Goal: Task Accomplishment & Management: Manage account settings

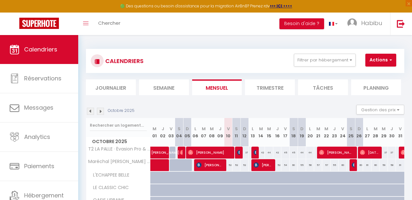
select select "0"
select select "28584"
click at [43, 55] on link "Calendriers" at bounding box center [39, 49] width 78 height 29
click at [219, 40] on div "CALENDRIERS Filtrer par hébergement [PERSON_NAME] T2 LA PALLE · Évasion Pro & F…" at bounding box center [245, 167] width 334 height 264
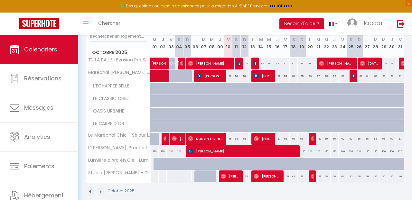
scroll to position [99, 0]
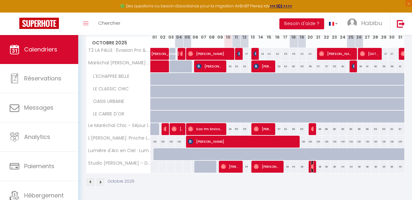
click at [312, 168] on img at bounding box center [313, 166] width 5 height 5
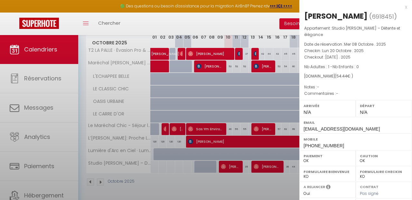
select select "28584"
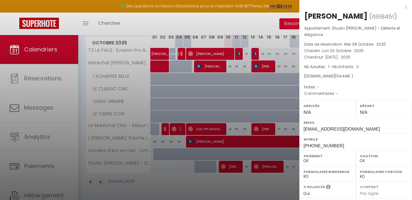
click at [400, 54] on p "Checkout : [DATE] . 2025" at bounding box center [355, 57] width 103 height 6
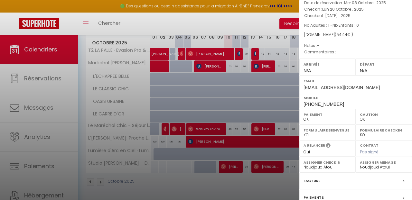
scroll to position [64, 0]
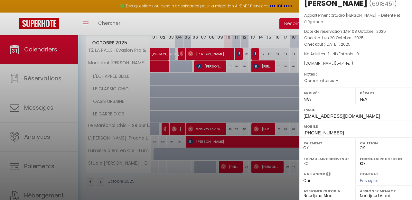
scroll to position [0, 0]
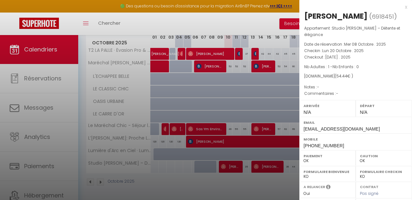
click at [194, 179] on div at bounding box center [206, 100] width 412 height 200
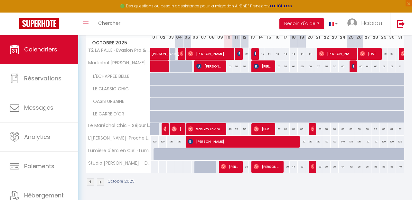
click at [287, 166] on div "39" at bounding box center [285, 167] width 8 height 12
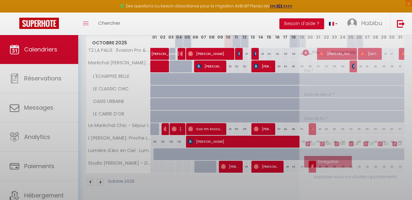
type input "39"
type input "Ven 17 Octobre 2025"
type input "Sam 18 Octobre 2025"
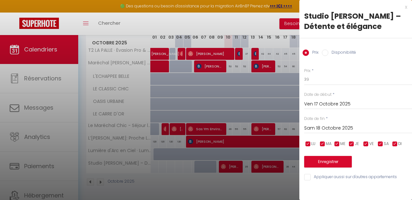
click at [307, 103] on input "Ven 17 Octobre 2025" at bounding box center [358, 104] width 108 height 8
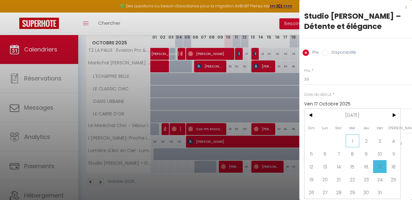
click at [354, 140] on span "1" at bounding box center [353, 141] width 14 height 13
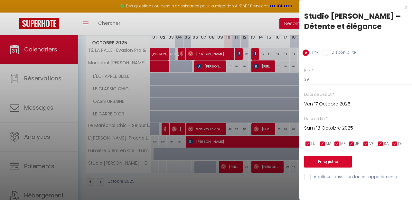
type input "Mer 01 Octobre 2025"
click at [339, 129] on input "Sam 18 Octobre 2025" at bounding box center [358, 128] width 108 height 8
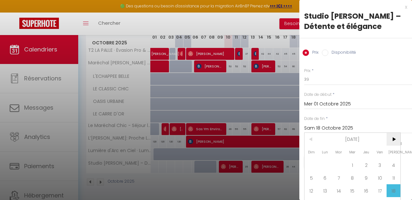
click at [395, 138] on span ">" at bounding box center [394, 139] width 14 height 13
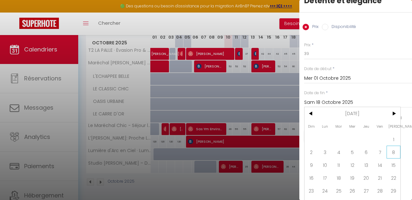
scroll to position [36, 0]
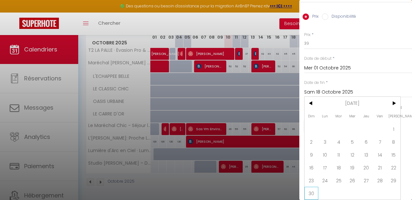
click at [315, 193] on span "30" at bounding box center [311, 193] width 14 height 13
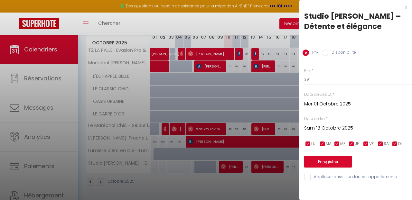
type input "Dim 30 Novembre 2025"
click at [325, 162] on button "Enregistrer" at bounding box center [328, 162] width 48 height 12
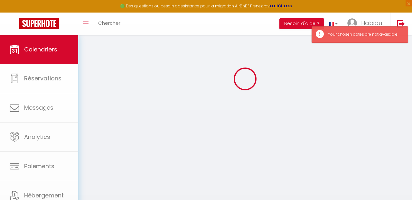
scroll to position [99, 0]
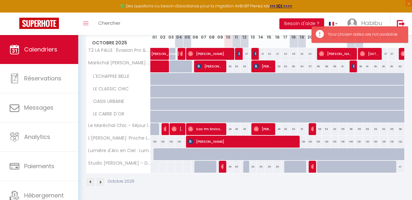
click at [224, 167] on div "35" at bounding box center [228, 167] width 8 height 12
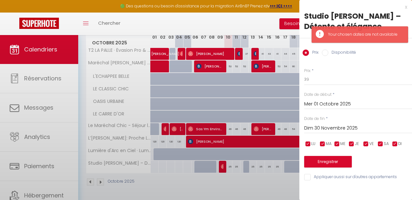
type input "35"
type input "Ven 10 Octobre 2025"
type input "Sam 11 Octobre 2025"
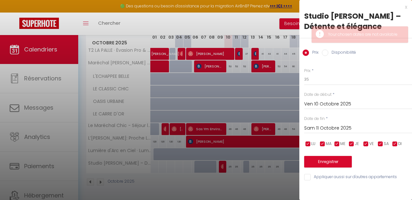
click at [317, 103] on input "Ven 10 Octobre 2025" at bounding box center [358, 104] width 108 height 8
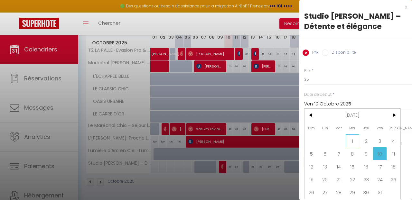
click at [351, 140] on span "1" at bounding box center [353, 141] width 14 height 13
type input "Mer 01 Octobre 2025"
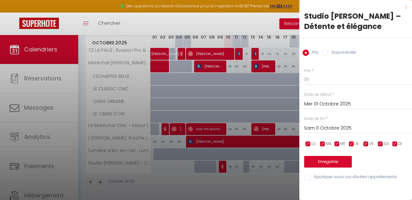
click at [317, 127] on input "Sam 11 Octobre 2025" at bounding box center [358, 128] width 108 height 8
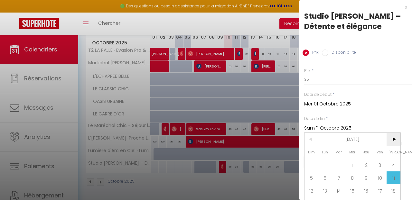
click at [393, 137] on span ">" at bounding box center [394, 139] width 14 height 13
click at [335, 164] on span at bounding box center [339, 165] width 14 height 13
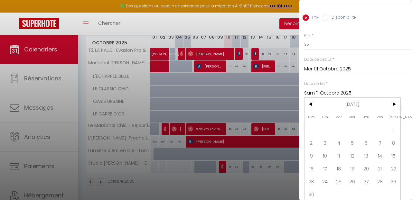
scroll to position [36, 0]
click at [314, 194] on span "30" at bounding box center [311, 193] width 14 height 13
type input "Dim 30 Novembre 2025"
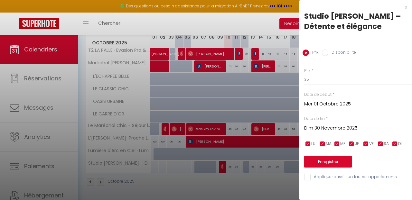
scroll to position [0, 0]
click at [324, 54] on input "Disponibilité" at bounding box center [325, 53] width 6 height 6
radio input "true"
radio input "false"
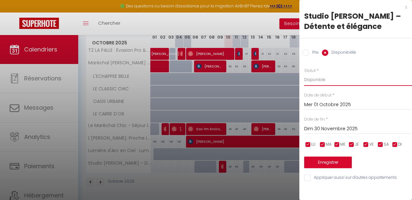
click at [315, 81] on select "Disponible Indisponible" at bounding box center [358, 80] width 108 height 12
select select "0"
click at [335, 163] on button "Enregistrer" at bounding box center [328, 163] width 48 height 12
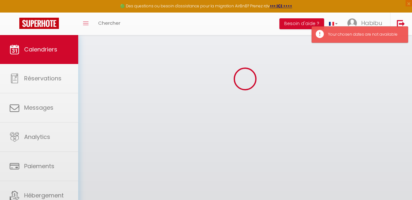
select select "0"
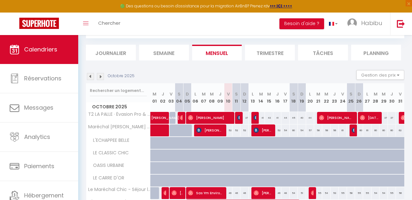
scroll to position [34, 0]
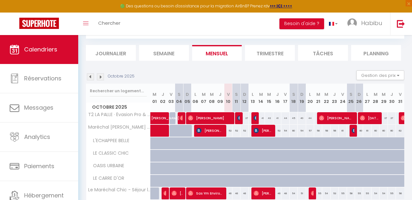
click at [101, 78] on img at bounding box center [100, 76] width 7 height 7
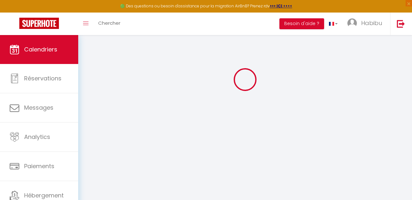
select select "0"
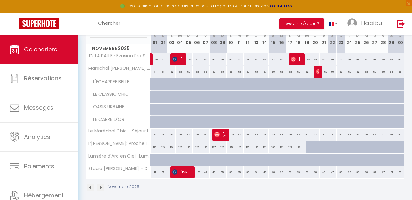
scroll to position [99, 0]
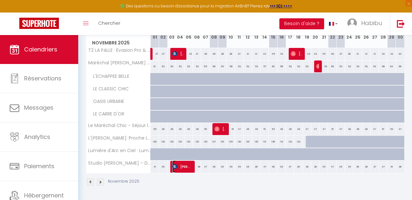
click at [183, 169] on span "[PERSON_NAME] [PERSON_NAME]" at bounding box center [182, 167] width 20 height 12
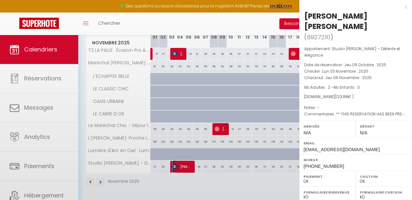
select select "KO"
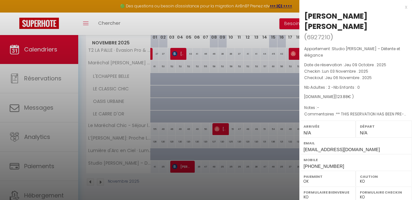
click at [154, 168] on div at bounding box center [206, 100] width 412 height 200
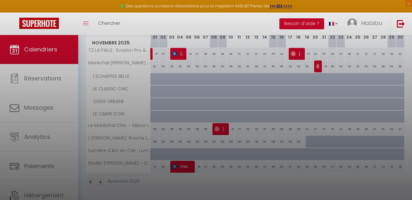
select select
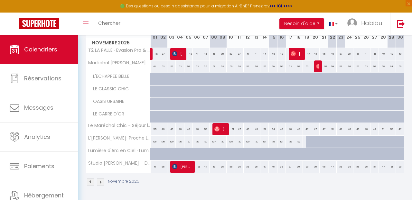
click at [154, 168] on div "41" at bounding box center [155, 167] width 8 height 12
select select "1"
type input "[DATE]"
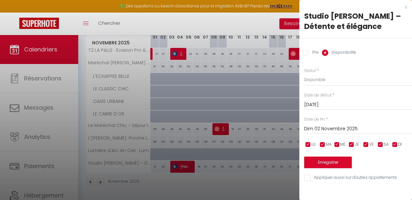
click at [323, 126] on input "Dim 02 Novembre 2025" at bounding box center [358, 129] width 108 height 8
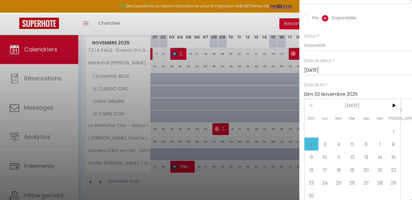
scroll to position [37, 0]
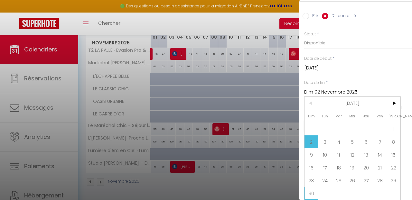
click at [312, 194] on span "30" at bounding box center [311, 193] width 14 height 13
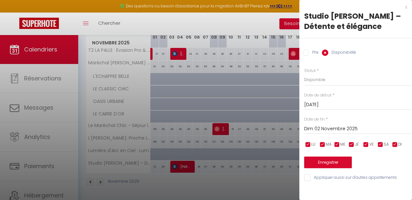
type input "Dim 30 Novembre 2025"
click at [315, 80] on select "Disponible Indisponible" at bounding box center [358, 80] width 108 height 12
select select "0"
click at [328, 162] on button "Enregistrer" at bounding box center [328, 163] width 48 height 12
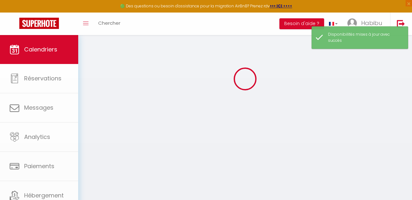
select select "KO"
select select "0"
select select "28584"
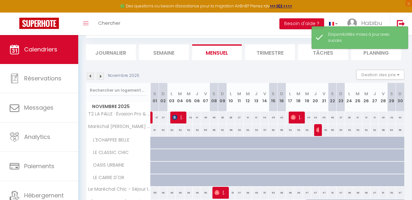
scroll to position [99, 0]
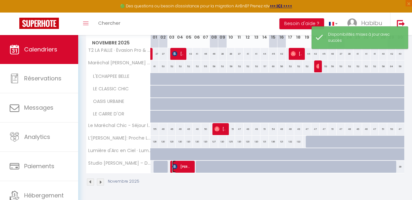
click at [187, 169] on span "[PERSON_NAME] [PERSON_NAME]" at bounding box center [182, 167] width 20 height 12
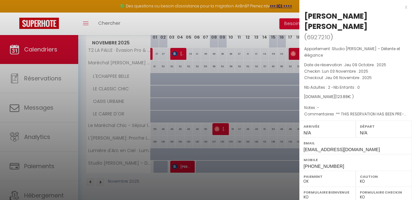
click at [222, 191] on div at bounding box center [206, 100] width 412 height 200
